Goal: Task Accomplishment & Management: Use online tool/utility

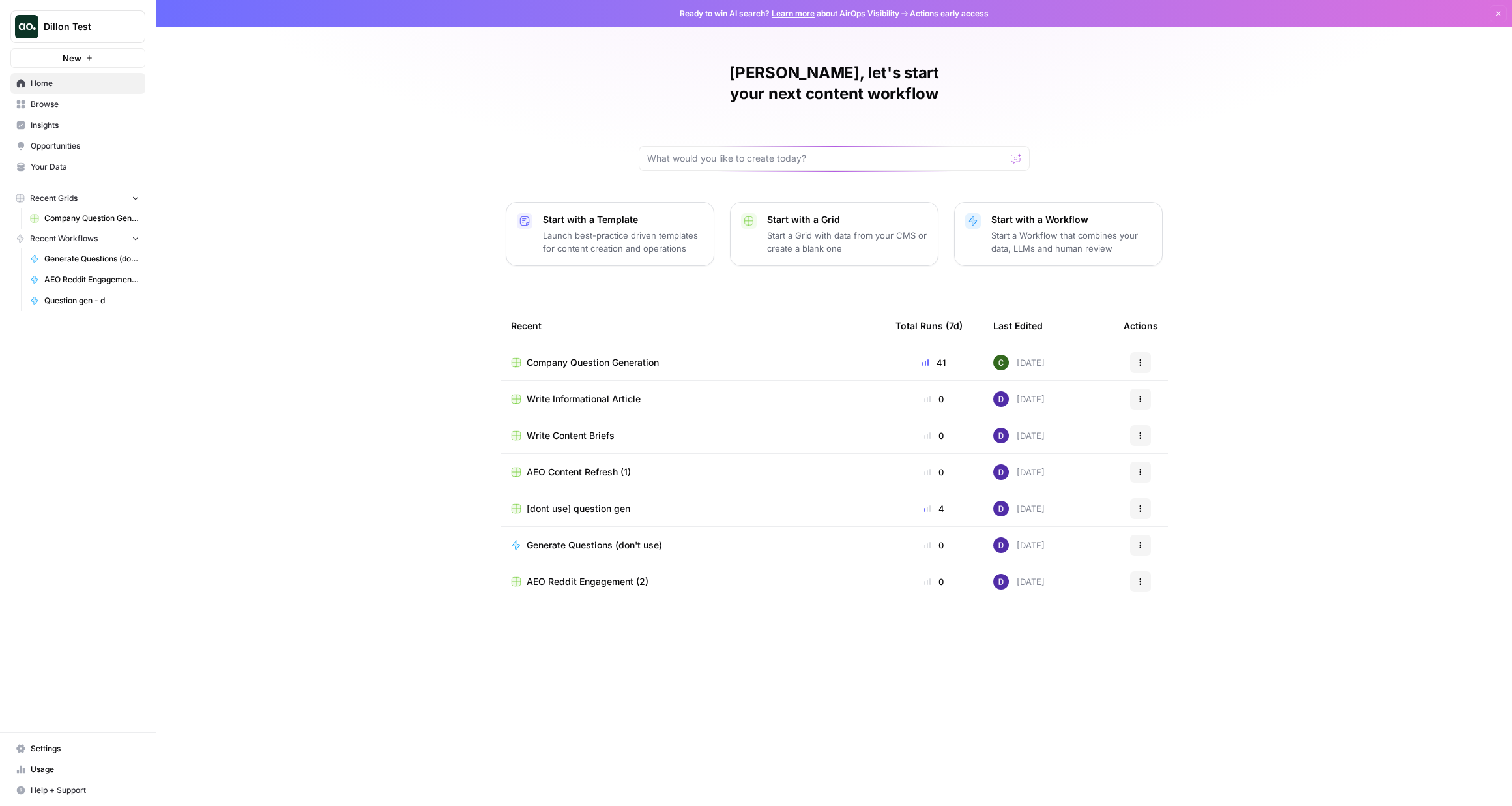
click at [66, 131] on link "Insights" at bounding box center [78, 125] width 135 height 21
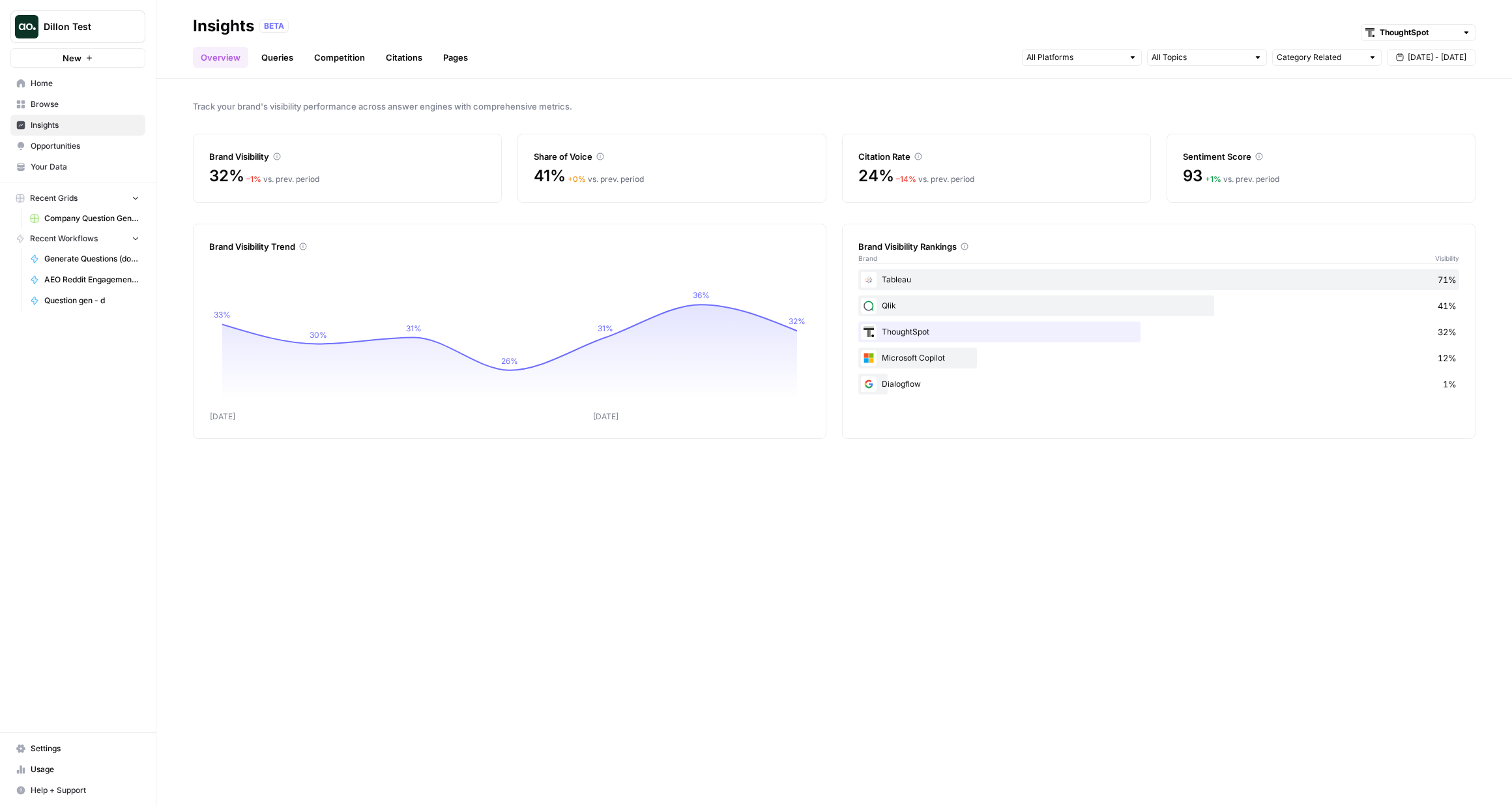
click at [227, 152] on div "Brand Visibility" at bounding box center [347, 156] width 276 height 13
click at [277, 157] on icon at bounding box center [277, 157] width 8 height 8
click at [70, 149] on span "Opportunities" at bounding box center [85, 146] width 109 height 12
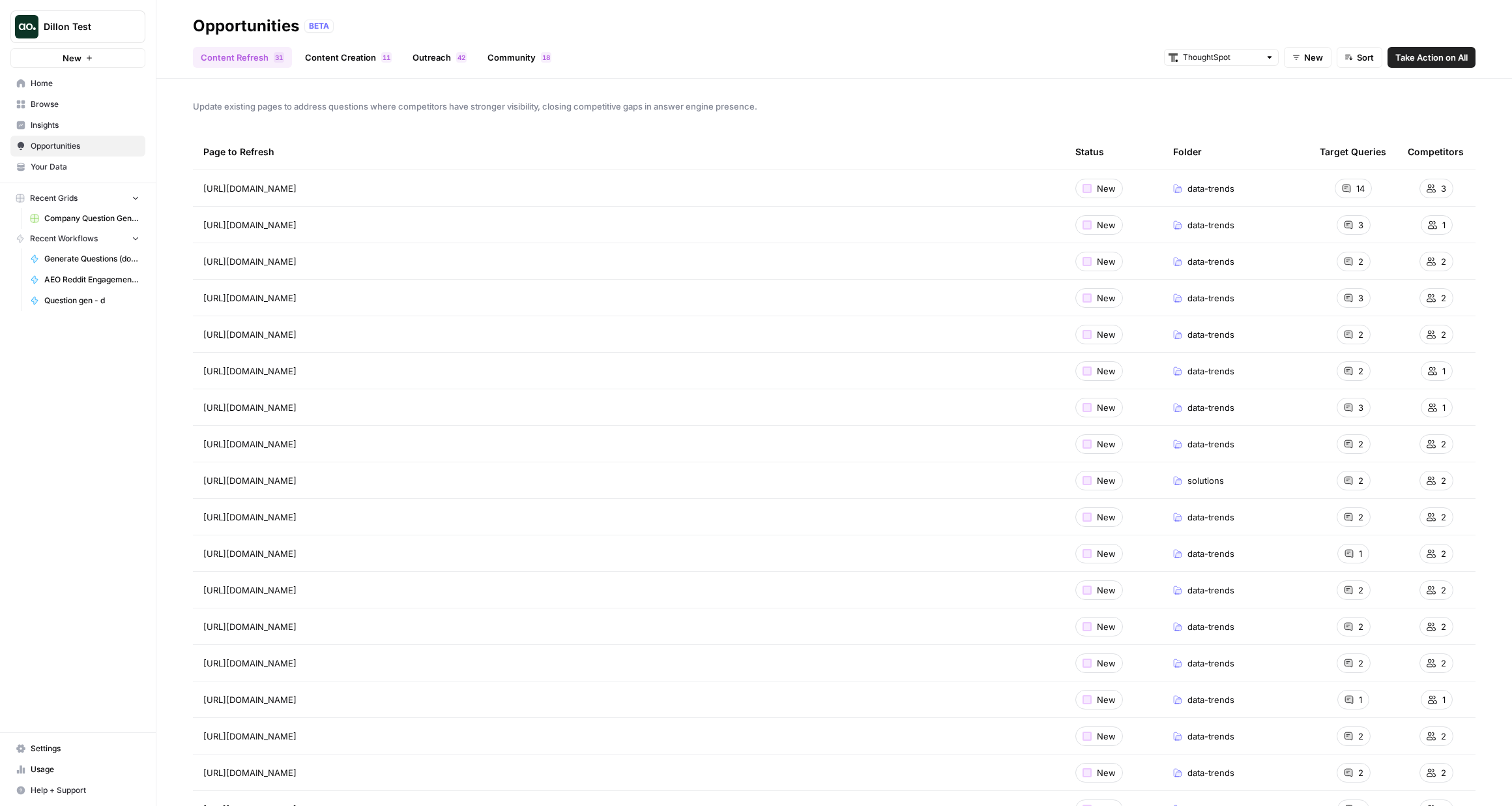
click at [329, 53] on link "Content Creation 1 1" at bounding box center [349, 57] width 102 height 21
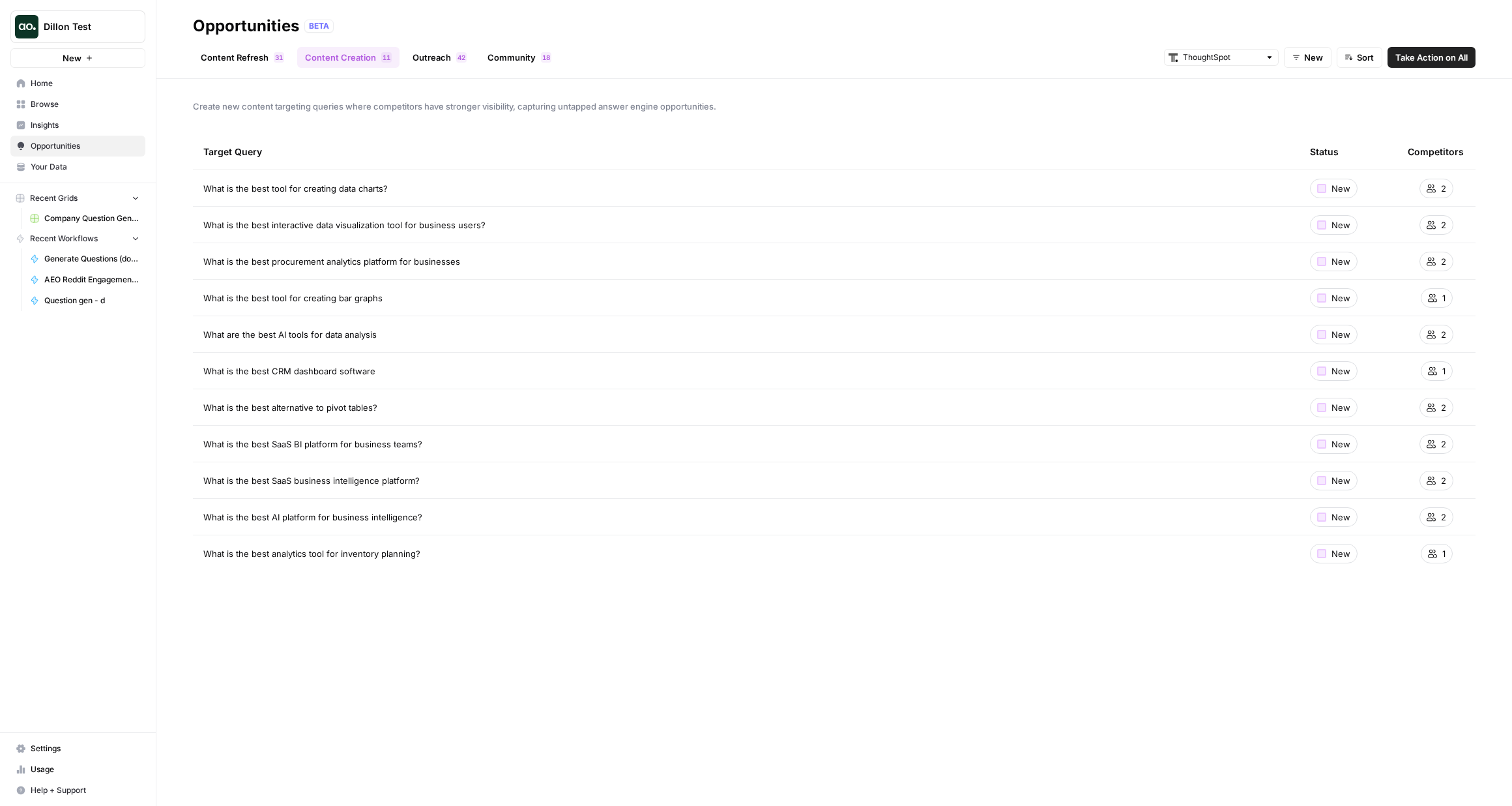
click at [331, 185] on span "What is the best tool for creating data charts?" at bounding box center [295, 188] width 184 height 13
click at [1322, 294] on div at bounding box center [1322, 298] width 9 height 9
click at [361, 508] on td "What is the best AI platform for business intelligence?" at bounding box center [746, 517] width 1107 height 36
click at [441, 57] on link "Outreach 2 4" at bounding box center [440, 57] width 70 height 21
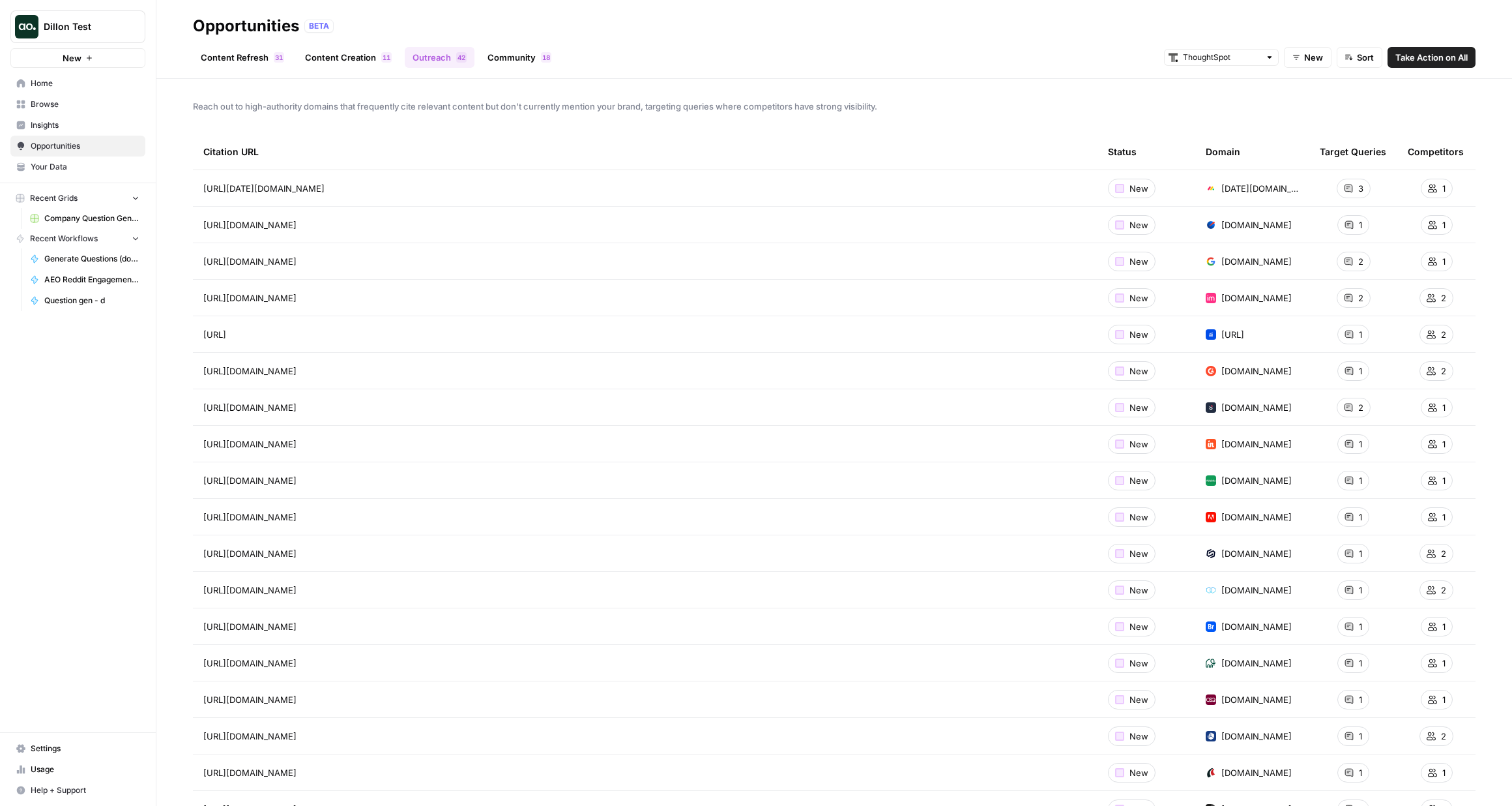
click at [522, 62] on link "Community 8 1" at bounding box center [520, 57] width 80 height 21
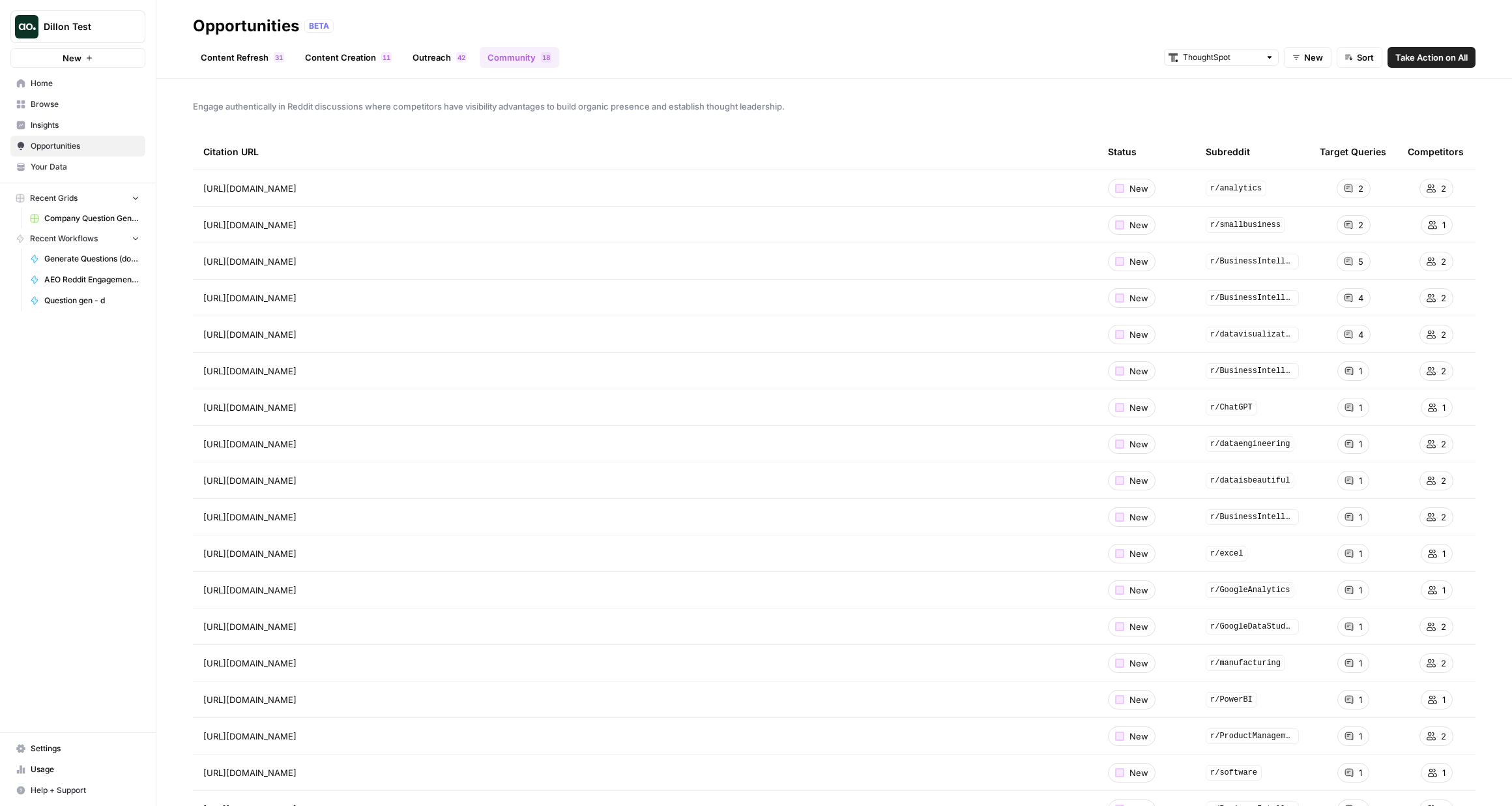
click at [1269, 51] on div "ThoughtSpot" at bounding box center [1221, 57] width 114 height 17
click at [1220, 99] on span "Chewy" at bounding box center [1225, 104] width 73 height 13
type input "Chewy"
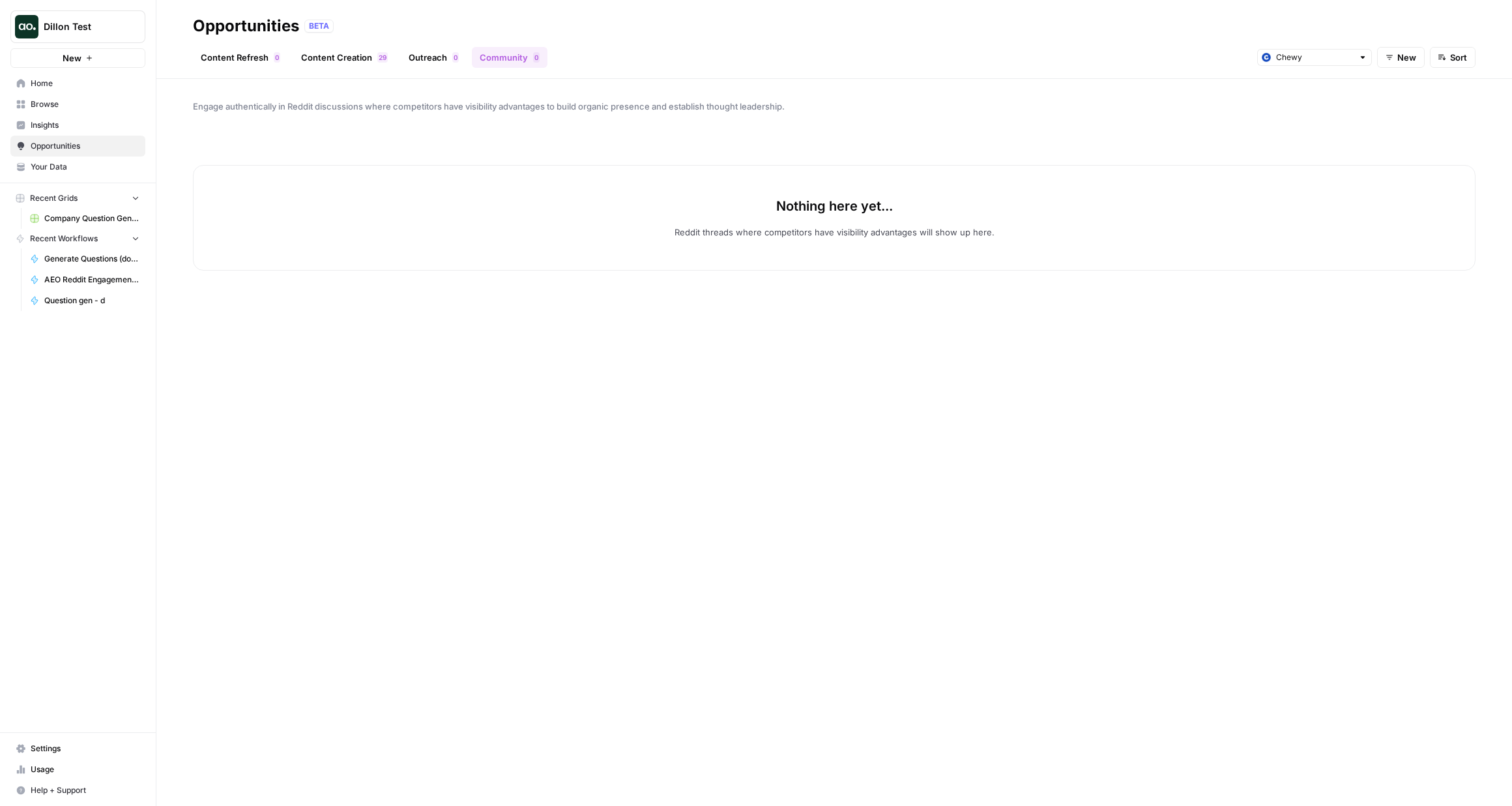
click at [1315, 64] on div "Chewy" at bounding box center [1315, 57] width 114 height 17
click at [1310, 93] on button "ThoughtSpot" at bounding box center [1315, 86] width 103 height 18
type input "ThoughtSpot"
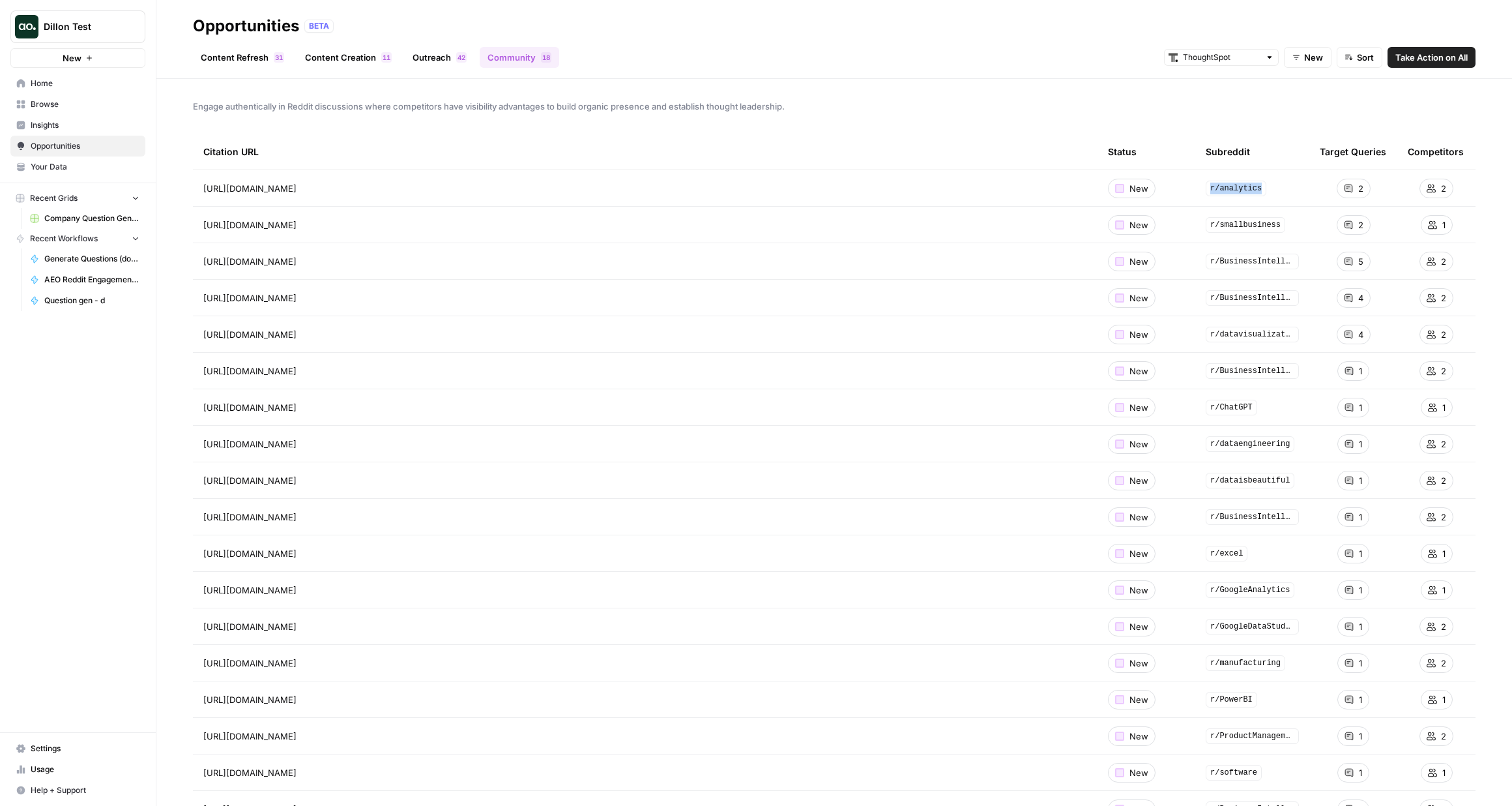
drag, startPoint x: 1210, startPoint y: 187, endPoint x: 1276, endPoint y: 188, distance: 66.0
click at [1276, 188] on div "r/analytics" at bounding box center [1253, 188] width 93 height 16
click at [1022, 90] on div "Engage authentically in Reddit discussions where competitors have visibility ad…" at bounding box center [834, 442] width 1356 height 727
click at [297, 182] on span "[URL][DOMAIN_NAME]" at bounding box center [250, 188] width 93 height 13
click at [437, 53] on link "Outreach 2 4" at bounding box center [440, 57] width 70 height 21
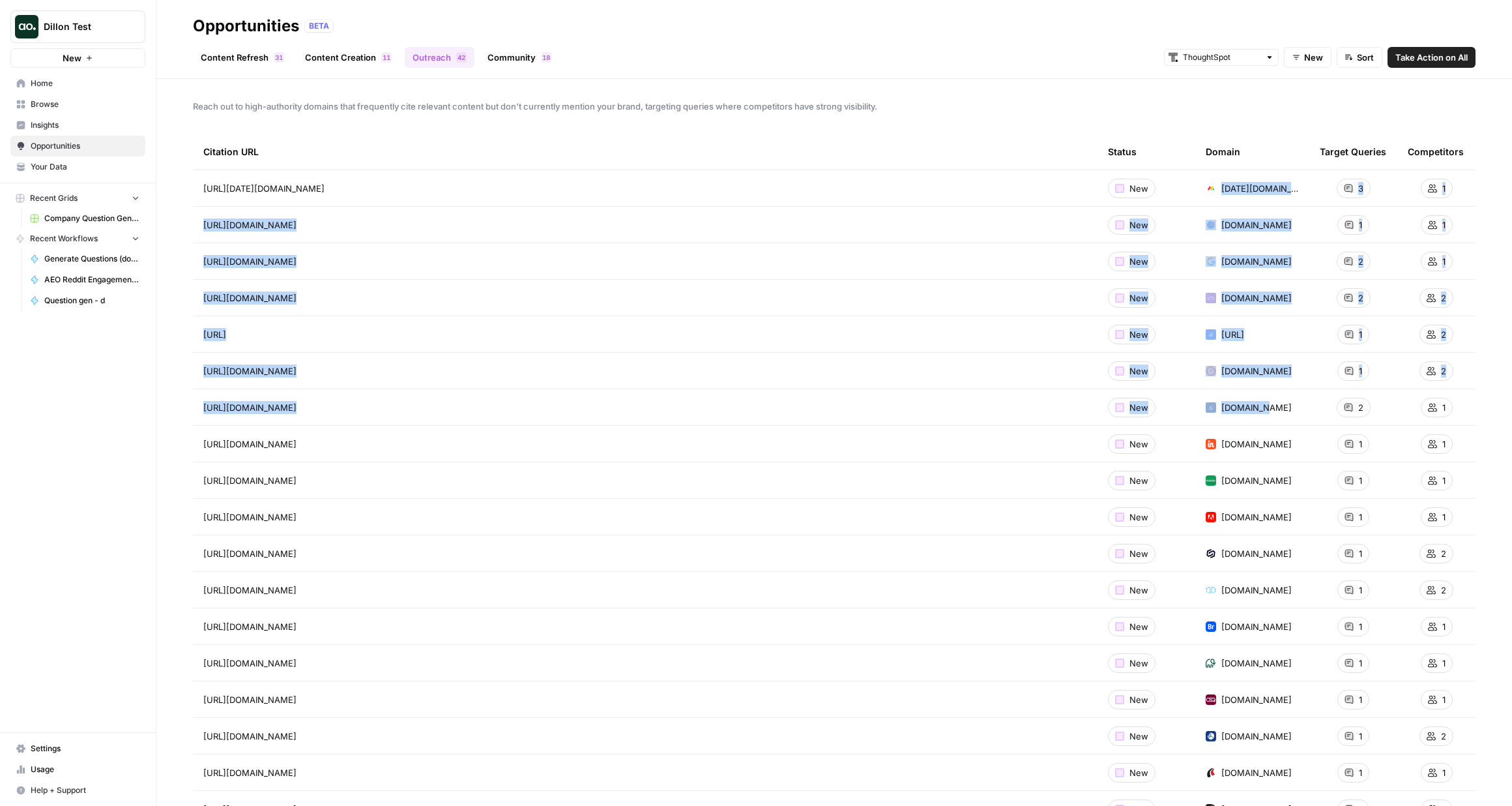
drag, startPoint x: 1267, startPoint y: 410, endPoint x: 1226, endPoint y: 182, distance: 231.7
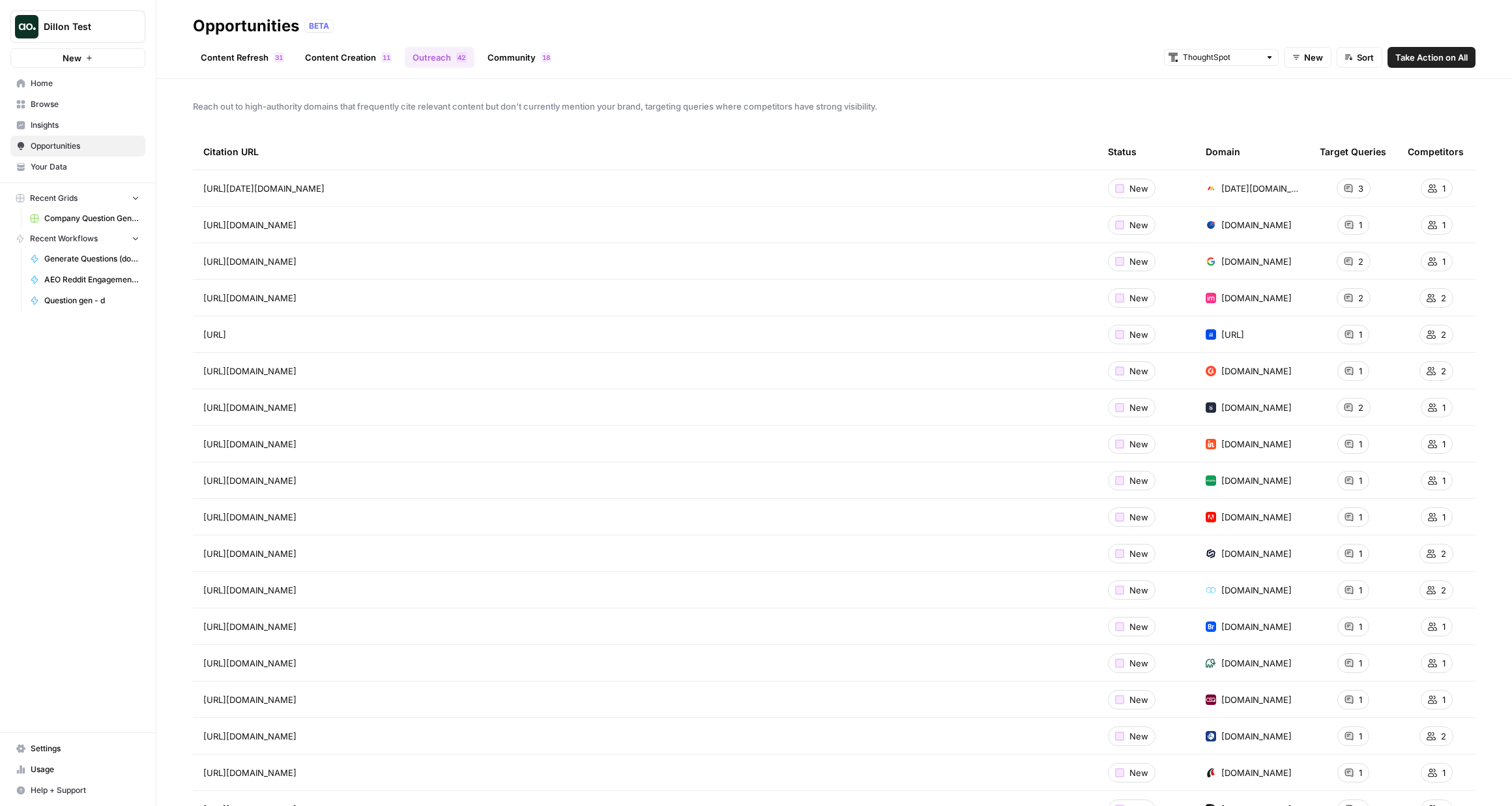
click at [1223, 143] on div "Domain" at bounding box center [1224, 151] width 35 height 36
click at [1226, 149] on div "Domain" at bounding box center [1224, 151] width 35 height 36
click at [1339, 153] on div "Target Queries" at bounding box center [1353, 151] width 66 height 36
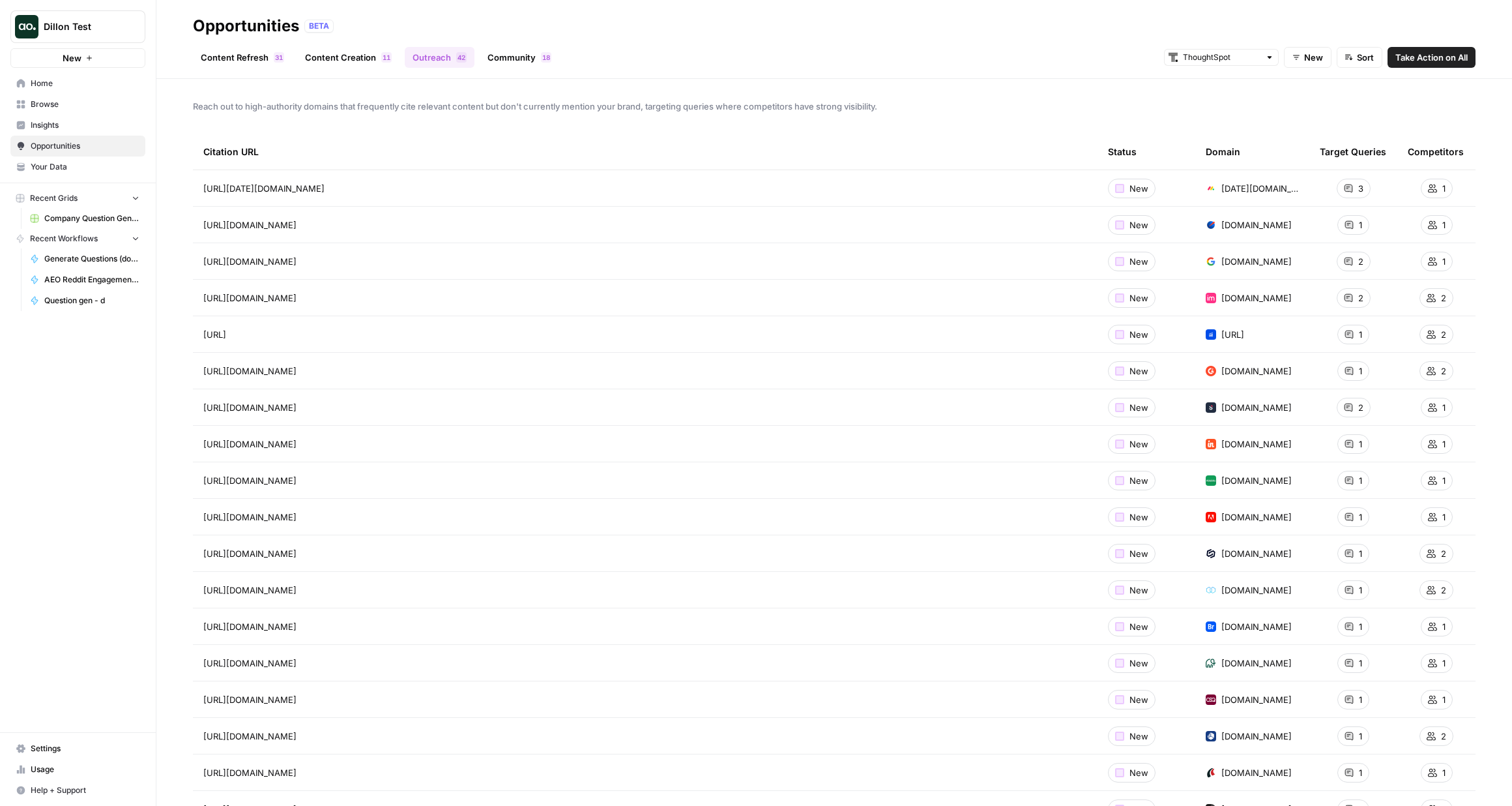
click at [1374, 153] on div "Target Queries" at bounding box center [1353, 151] width 66 height 36
click at [1446, 151] on div "Competitors" at bounding box center [1436, 151] width 56 height 36
click at [1118, 151] on div "Status" at bounding box center [1123, 151] width 29 height 36
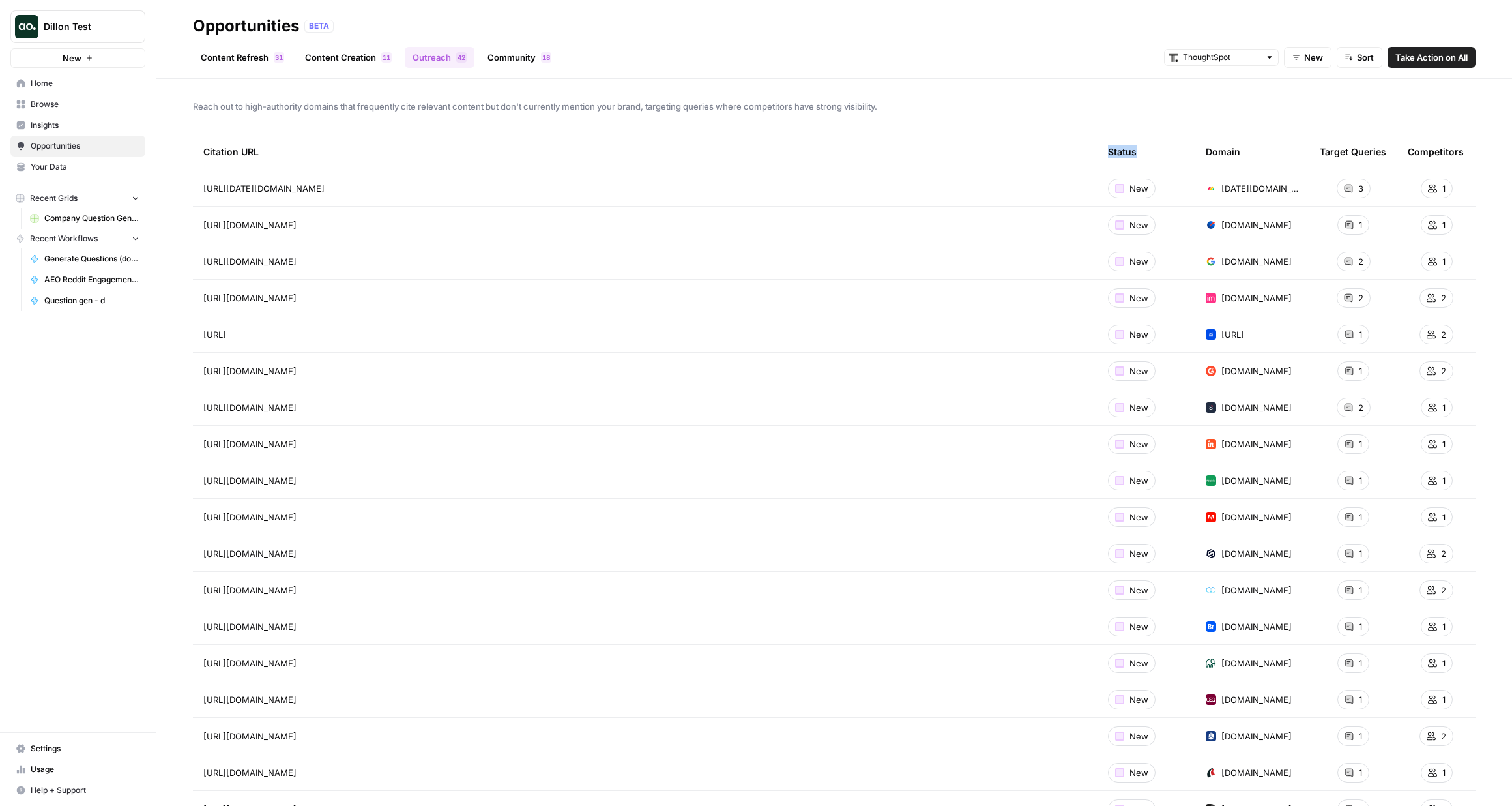
click at [1118, 151] on div "Status" at bounding box center [1123, 151] width 29 height 36
drag, startPoint x: 1177, startPoint y: 135, endPoint x: 1172, endPoint y: 181, distance: 46.3
click at [1177, 135] on th "Status" at bounding box center [1147, 151] width 98 height 36
click at [1257, 119] on div "Reach out to high-authority domains that frequently cite relevant content but d…" at bounding box center [834, 442] width 1356 height 727
click at [1362, 54] on span "Sort" at bounding box center [1365, 57] width 17 height 13
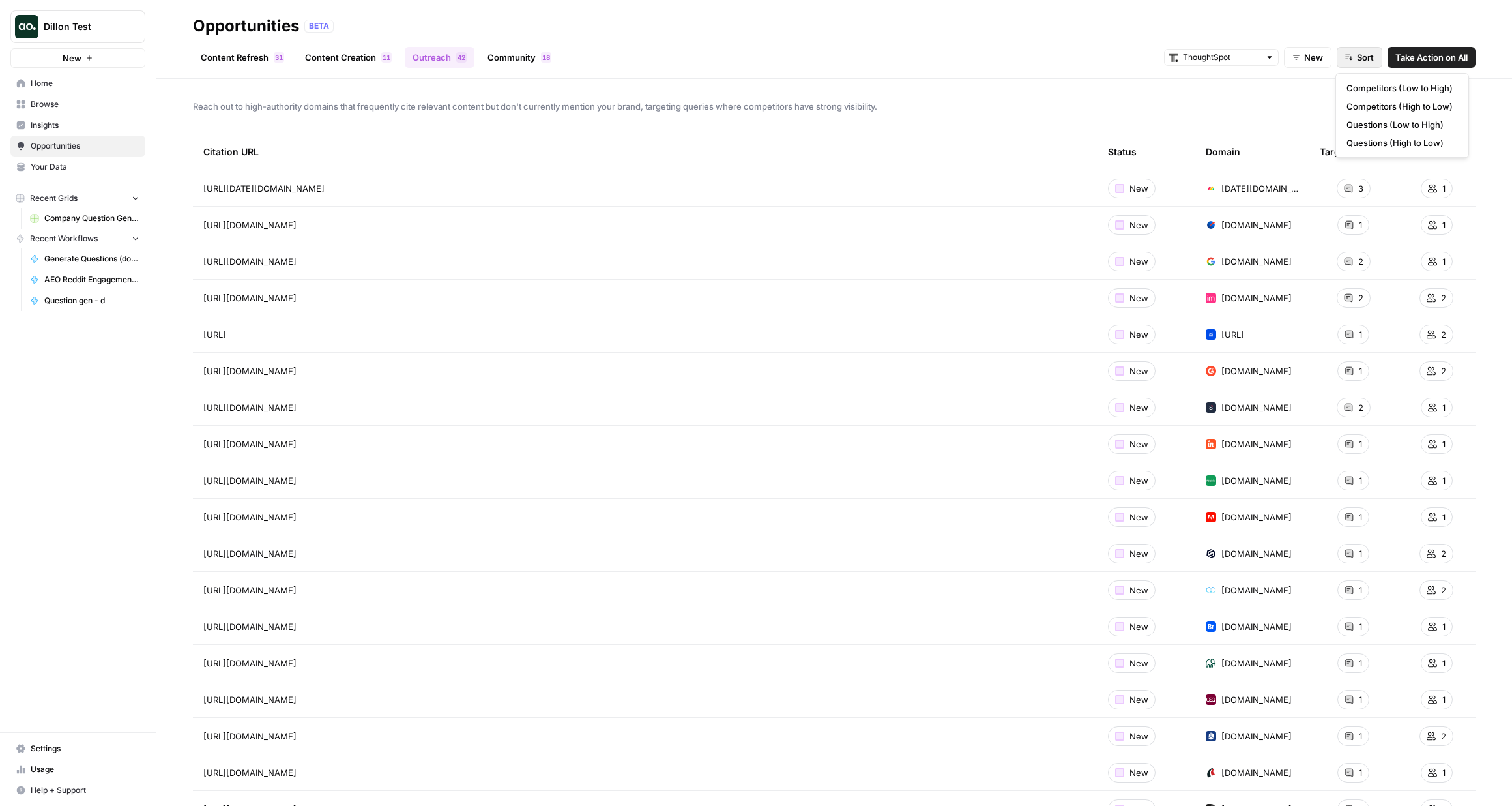
drag, startPoint x: 1184, startPoint y: 111, endPoint x: 1186, endPoint y: 133, distance: 22.1
click at [1184, 112] on span "Reach out to high-authority domains that frequently cite relevant content but d…" at bounding box center [834, 105] width 1283 height 13
click at [1234, 144] on div "Domain" at bounding box center [1224, 151] width 35 height 36
click at [1352, 55] on button "Sort" at bounding box center [1360, 57] width 46 height 21
click at [1370, 108] on span "Competitors (High to Low)" at bounding box center [1400, 105] width 106 height 13
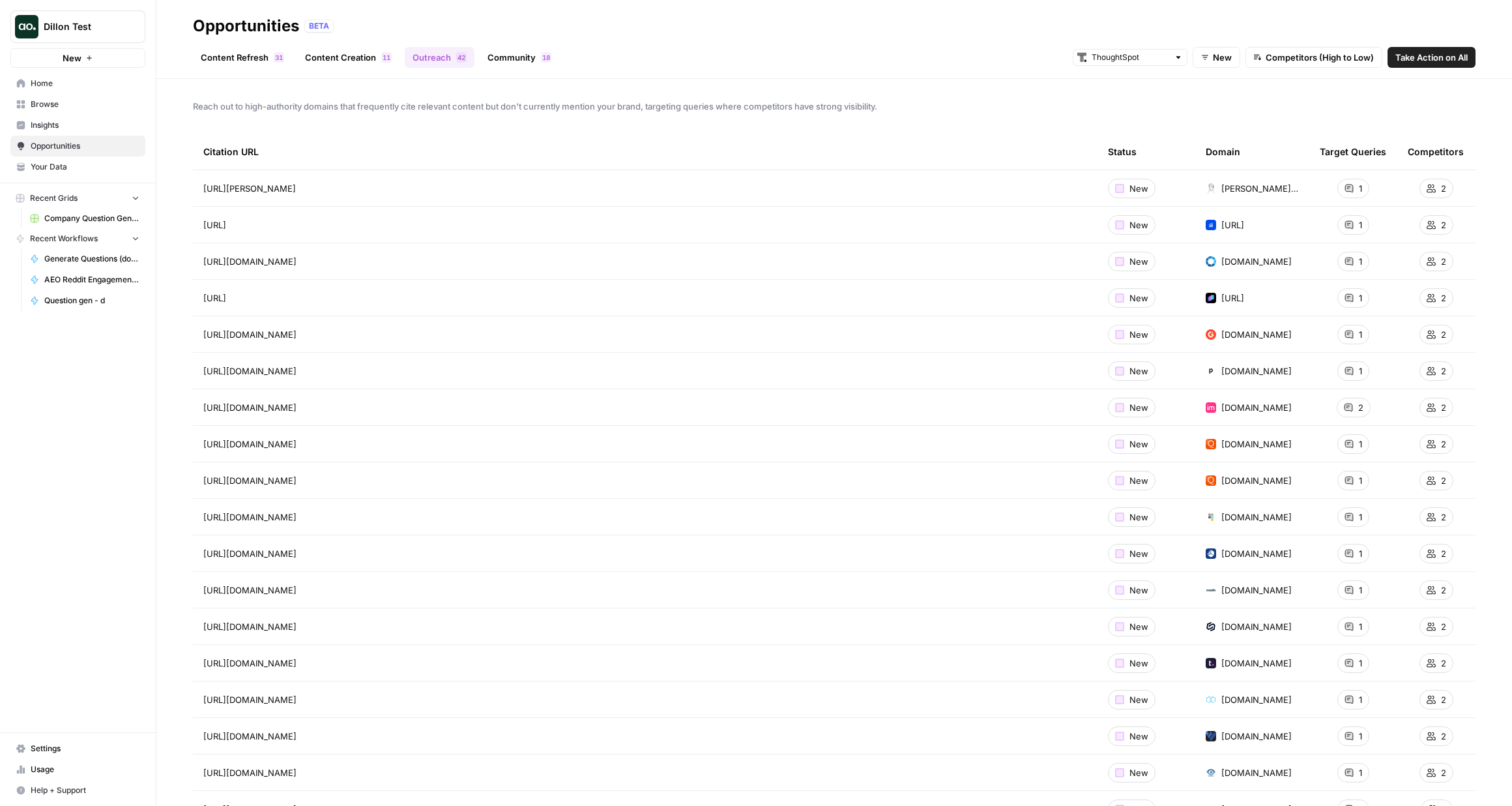
click at [1214, 57] on span "New" at bounding box center [1222, 57] width 19 height 13
click at [1226, 122] on span "In Progress" at bounding box center [1227, 124] width 46 height 13
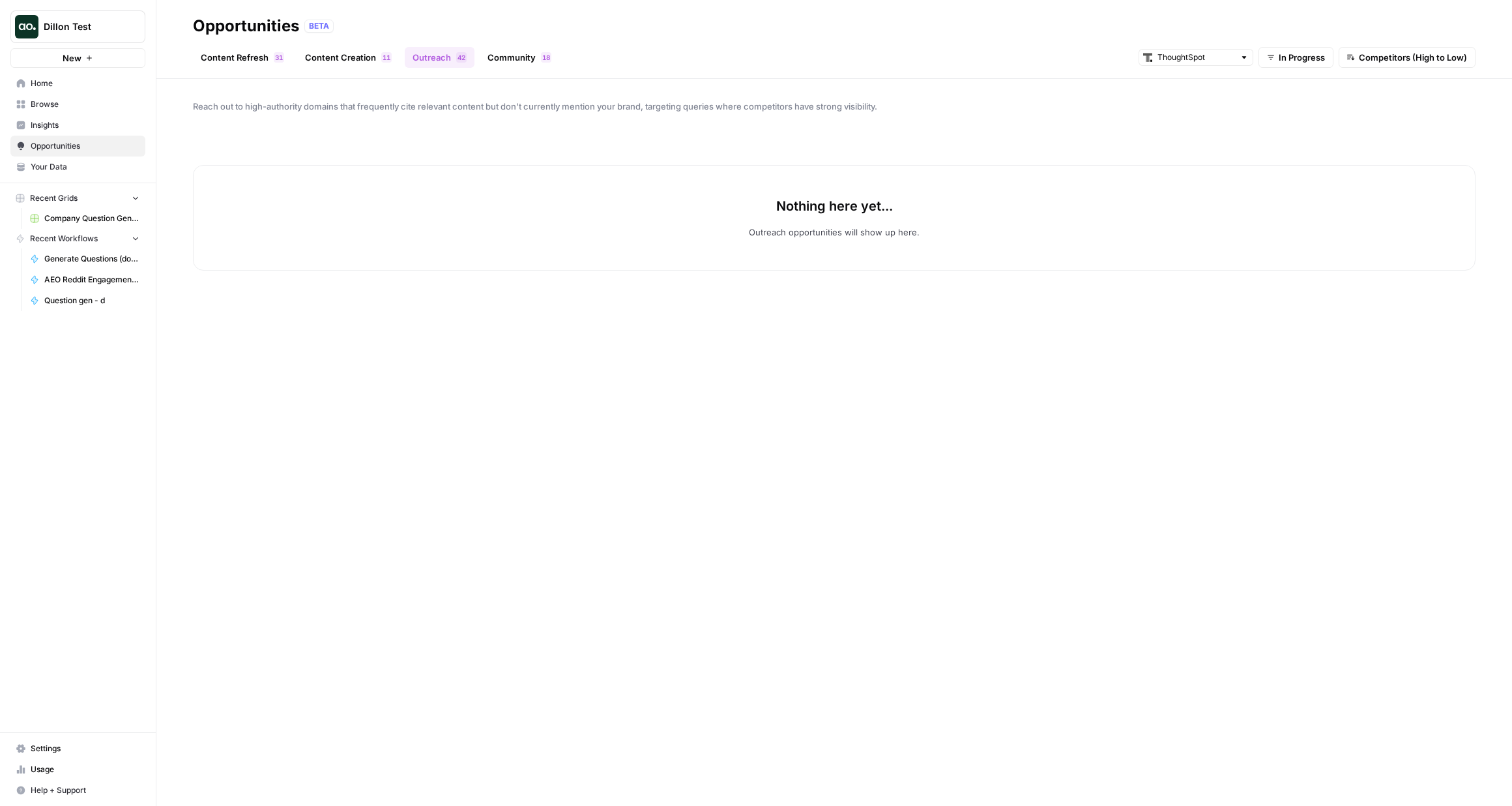
click at [1294, 64] on button "In Progress" at bounding box center [1297, 57] width 75 height 21
click at [1288, 137] on span "Archived" at bounding box center [1294, 142] width 46 height 13
click at [1302, 56] on span "Archived" at bounding box center [1306, 57] width 37 height 13
click at [1297, 99] on span "New" at bounding box center [1303, 105] width 46 height 13
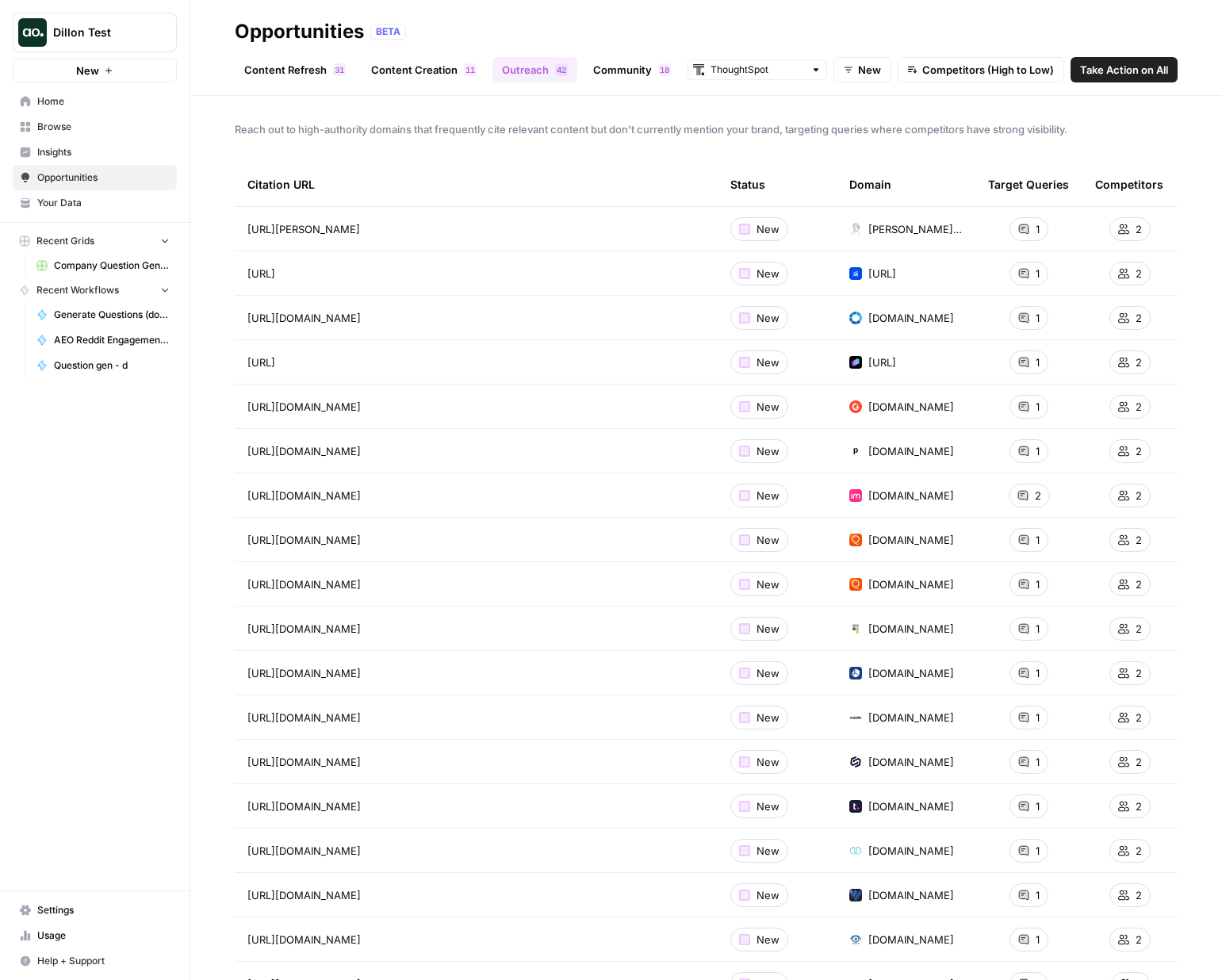
click at [613, 73] on link "Community 8 1" at bounding box center [632, 70] width 97 height 26
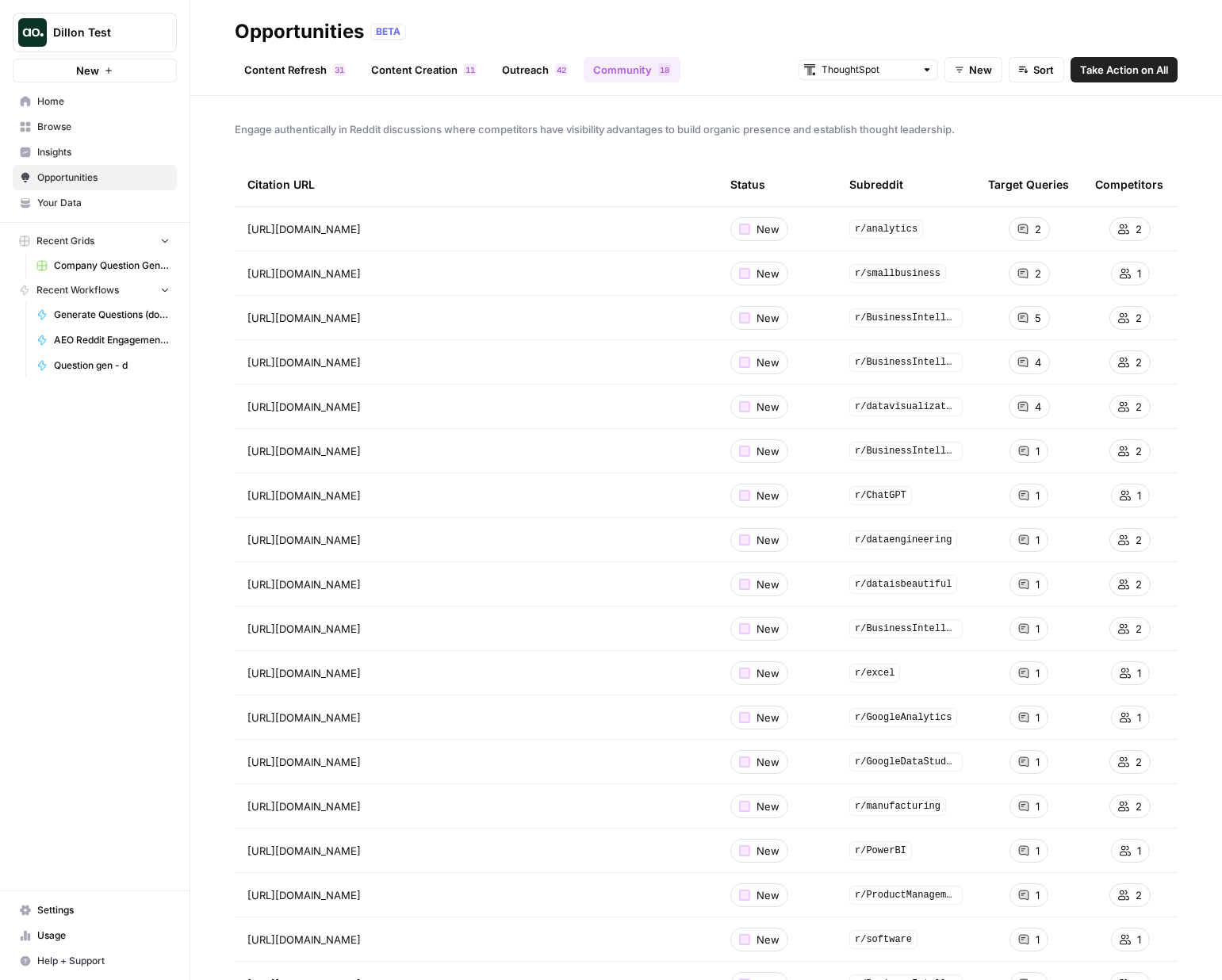
click at [74, 210] on span "Your Data" at bounding box center [104, 203] width 133 height 15
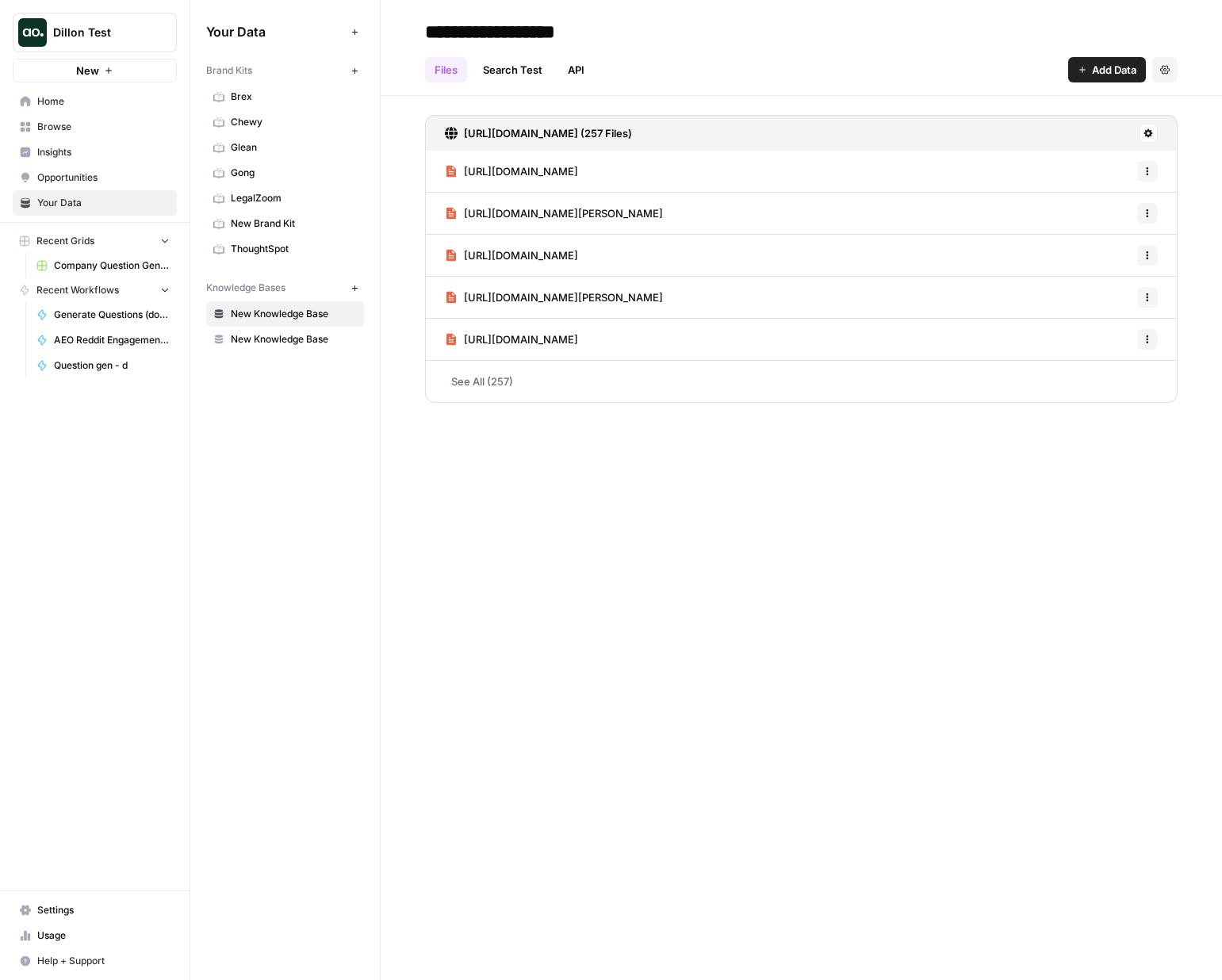
click at [515, 175] on span "[URL][DOMAIN_NAME]" at bounding box center [520, 170] width 115 height 16
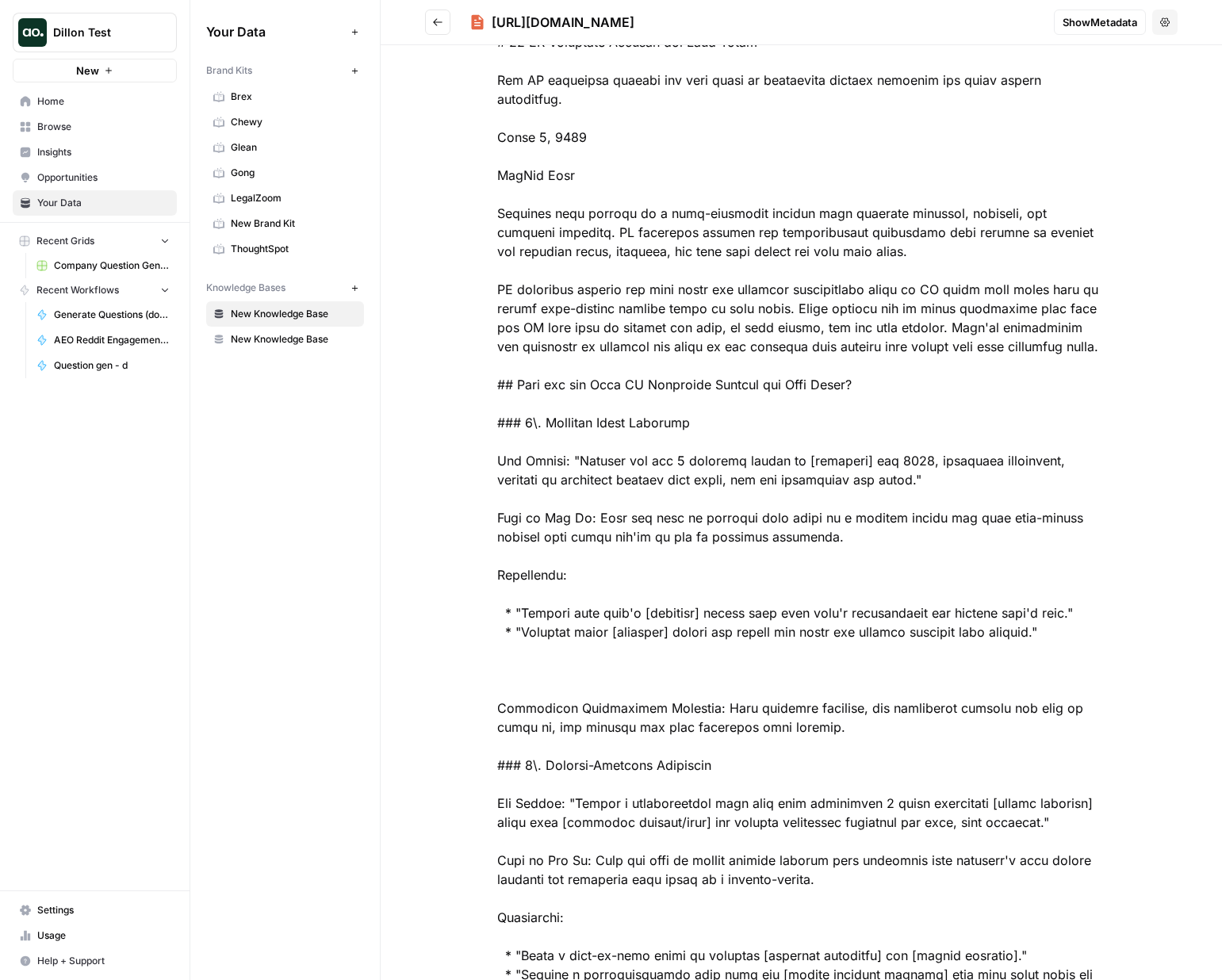
scroll to position [475, 0]
